Goal: Navigation & Orientation: Find specific page/section

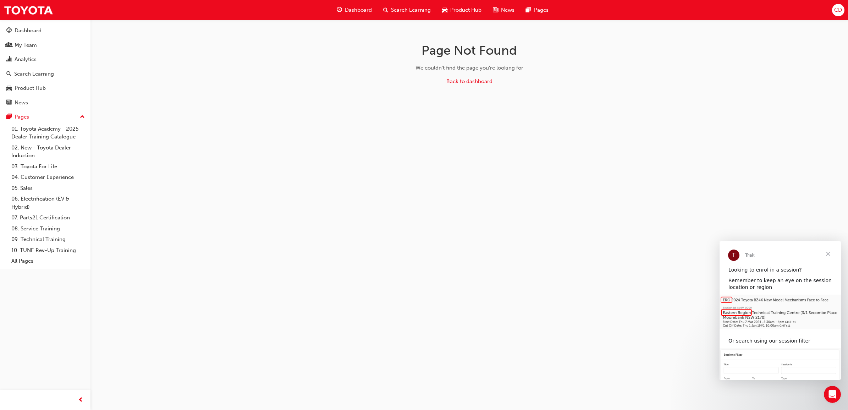
click at [27, 29] on div "Dashboard" at bounding box center [28, 31] width 27 height 8
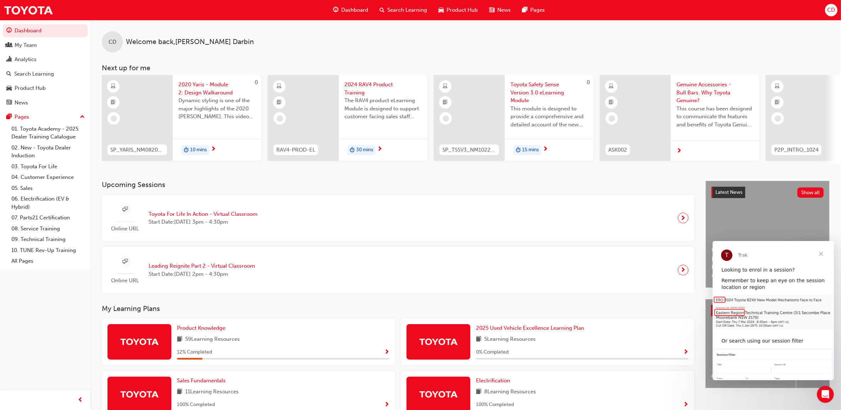
click at [819, 252] on span "Close" at bounding box center [821, 254] width 26 height 26
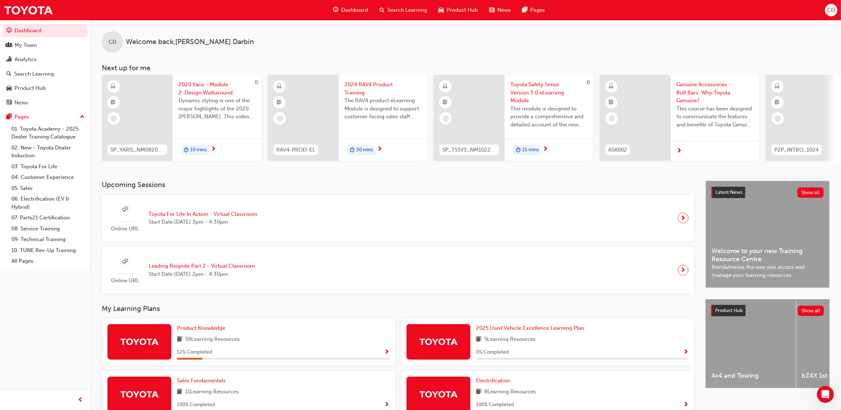
click at [503, 7] on span "News" at bounding box center [503, 10] width 13 height 8
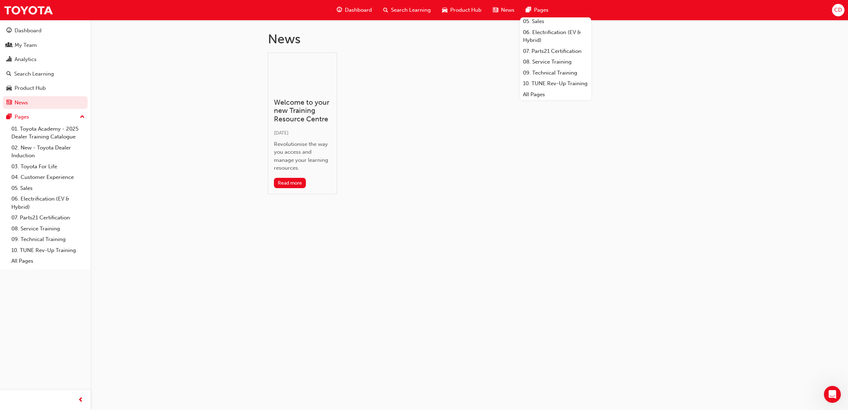
scroll to position [84, 0]
click at [572, 132] on div "Welcome to your new Training Resource Centre [DATE] Revolutionise the way you a…" at bounding box center [469, 126] width 403 height 147
